Goal: Task Accomplishment & Management: Manage account settings

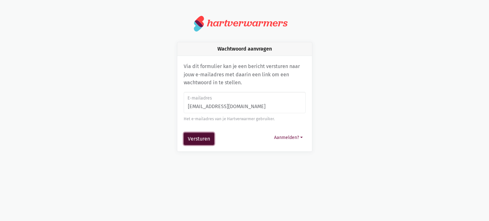
click at [193, 140] on button "Versturen" at bounding box center [199, 139] width 31 height 13
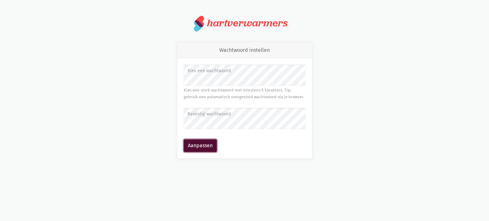
click at [200, 146] on button "Aanpassen" at bounding box center [200, 145] width 33 height 13
click at [201, 144] on button "Aanpassen" at bounding box center [200, 145] width 33 height 13
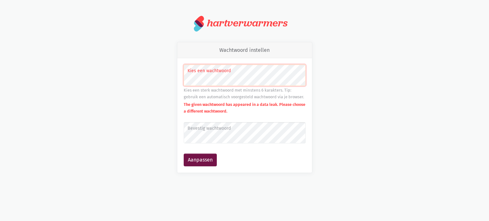
click at [191, 127] on label "Bevestig wachtwoord" at bounding box center [244, 128] width 114 height 7
click at [197, 158] on button "Aanpassen" at bounding box center [200, 160] width 33 height 13
